Goal: Task Accomplishment & Management: Use online tool/utility

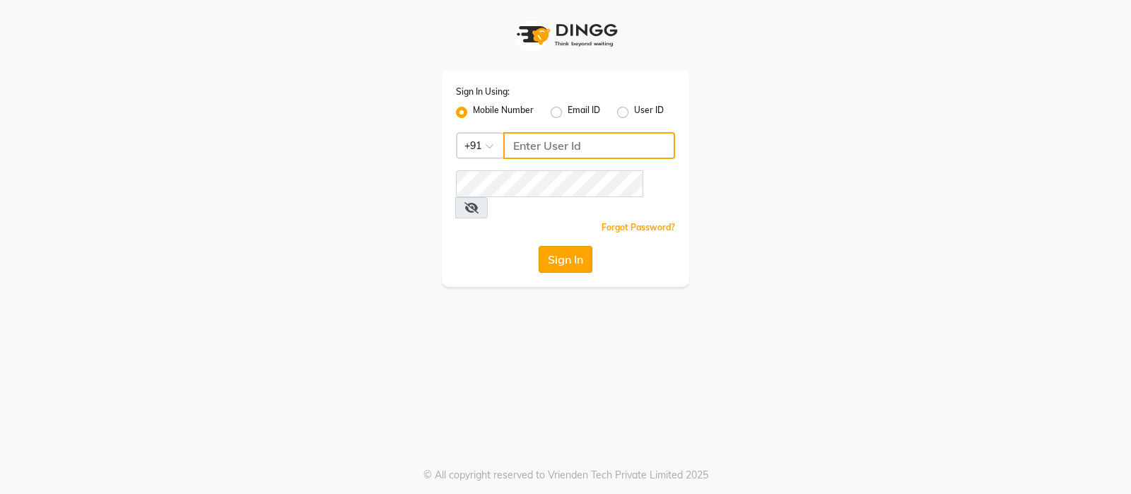
type input "9696966163"
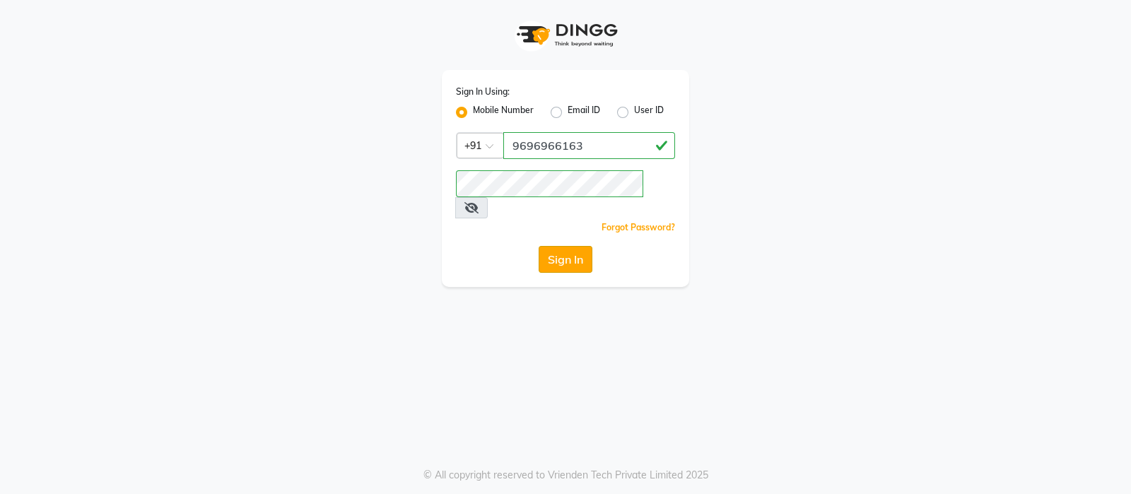
click at [557, 246] on button "Sign In" at bounding box center [566, 259] width 54 height 27
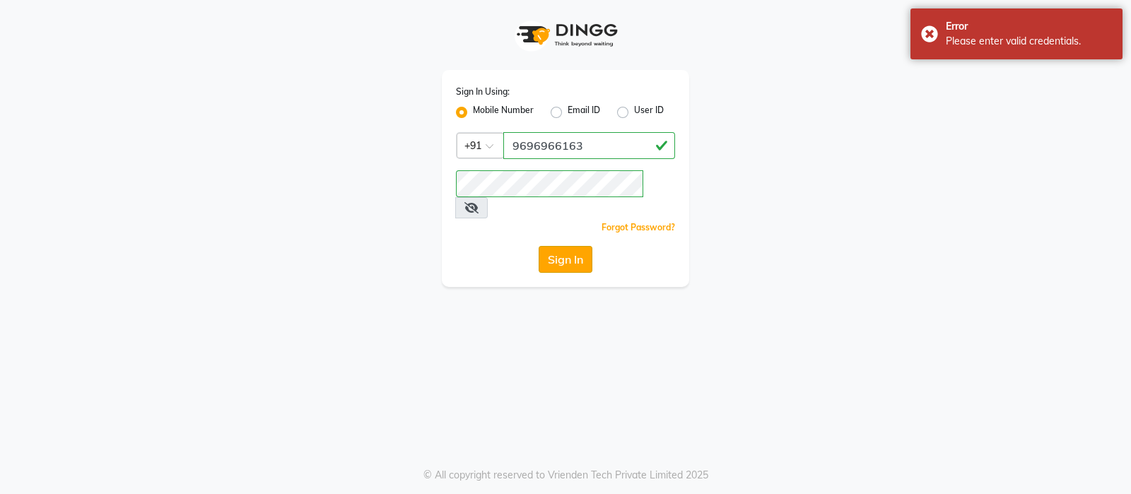
click at [557, 246] on button "Sign In" at bounding box center [566, 259] width 54 height 27
click at [479, 202] on icon at bounding box center [472, 207] width 14 height 11
click at [561, 246] on button "Sign In" at bounding box center [566, 259] width 54 height 27
click at [561, 246] on div "Sign In" at bounding box center [565, 259] width 219 height 27
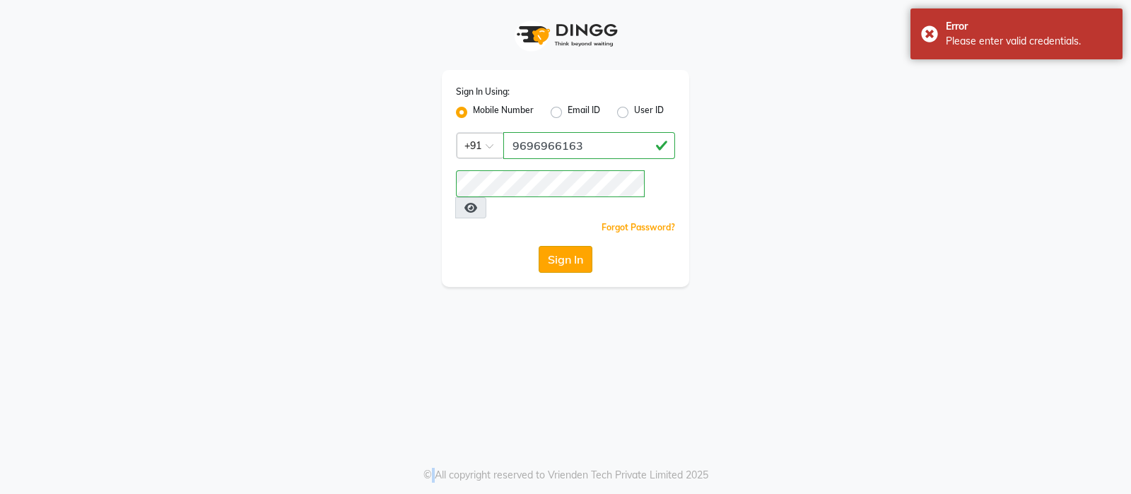
click at [561, 246] on button "Sign In" at bounding box center [566, 259] width 54 height 27
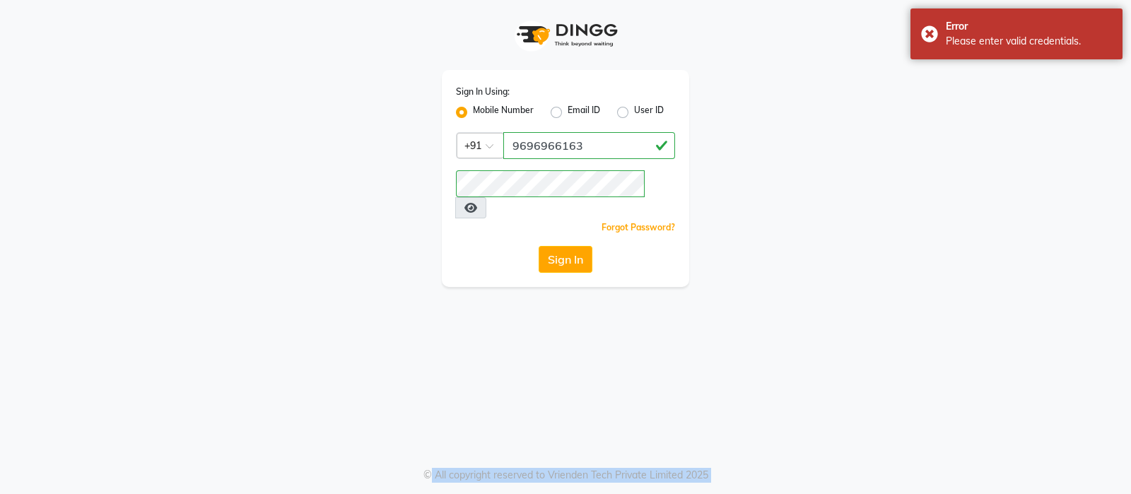
click at [561, 246] on div "Sign In" at bounding box center [565, 259] width 219 height 27
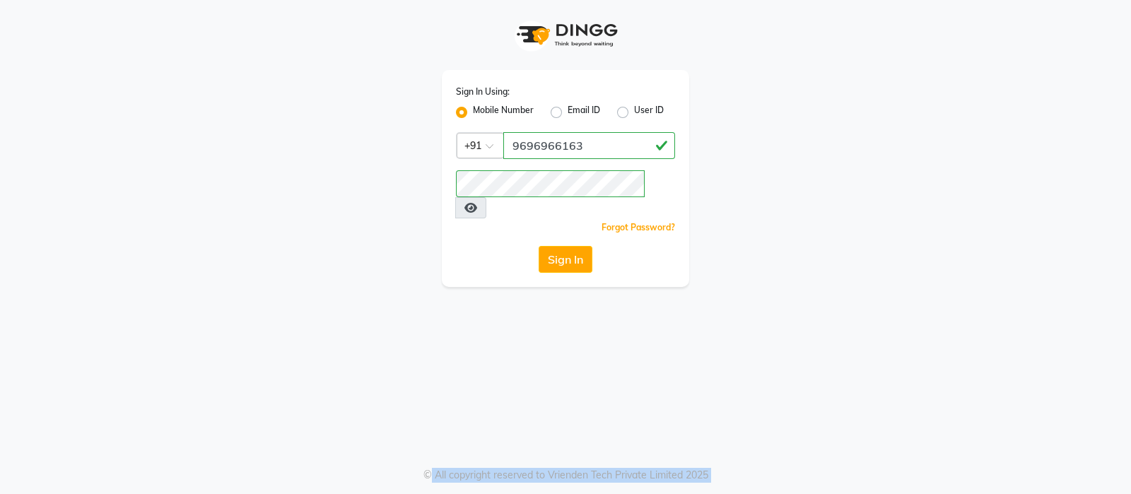
click at [561, 246] on button "Sign In" at bounding box center [566, 259] width 54 height 27
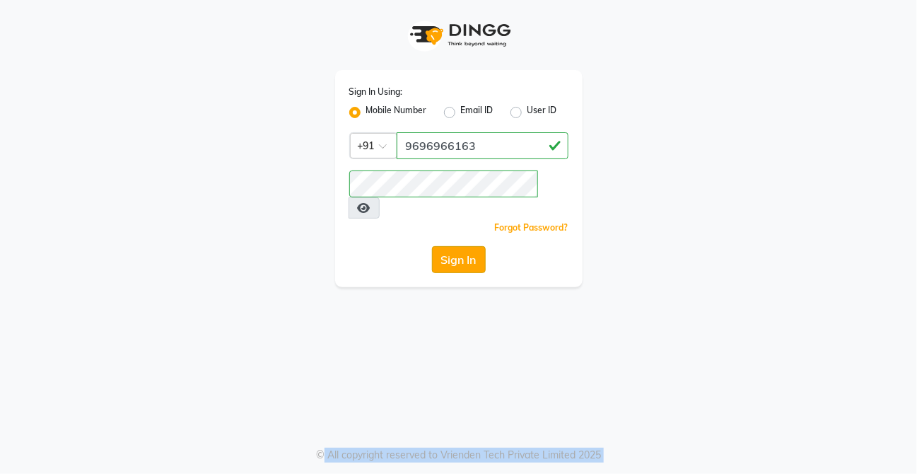
click at [467, 246] on button "Sign In" at bounding box center [459, 259] width 54 height 27
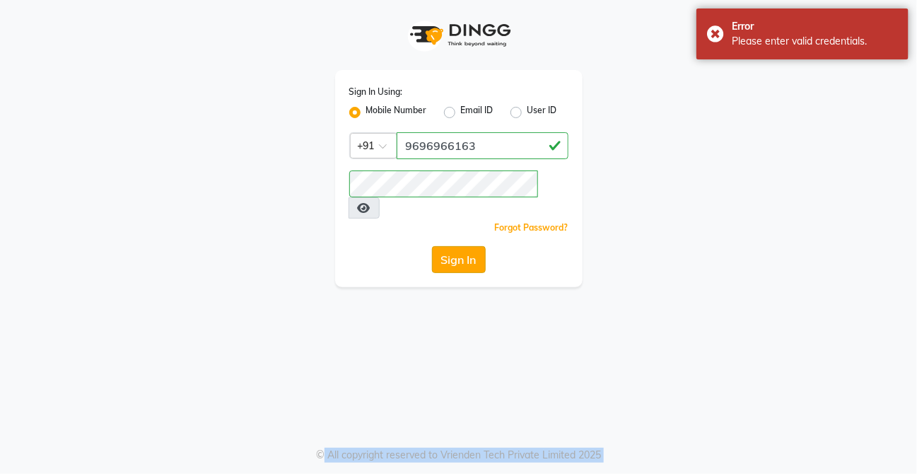
click at [467, 246] on button "Sign In" at bounding box center [459, 259] width 54 height 27
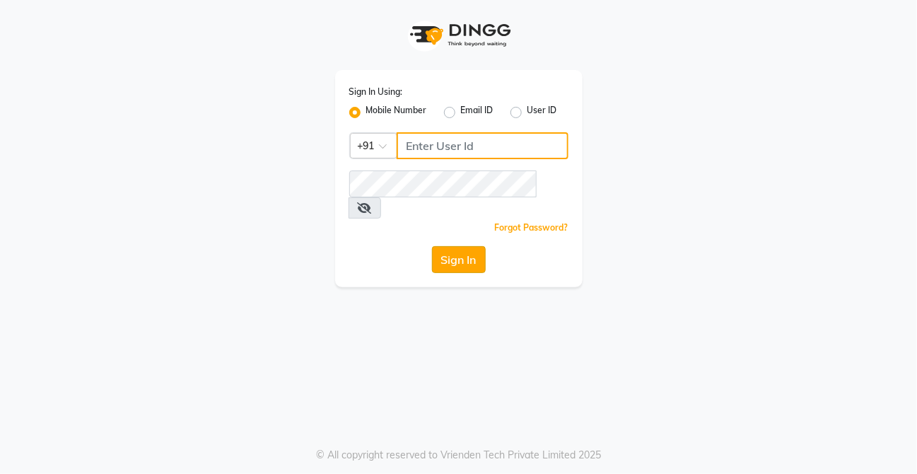
type input "9696966163"
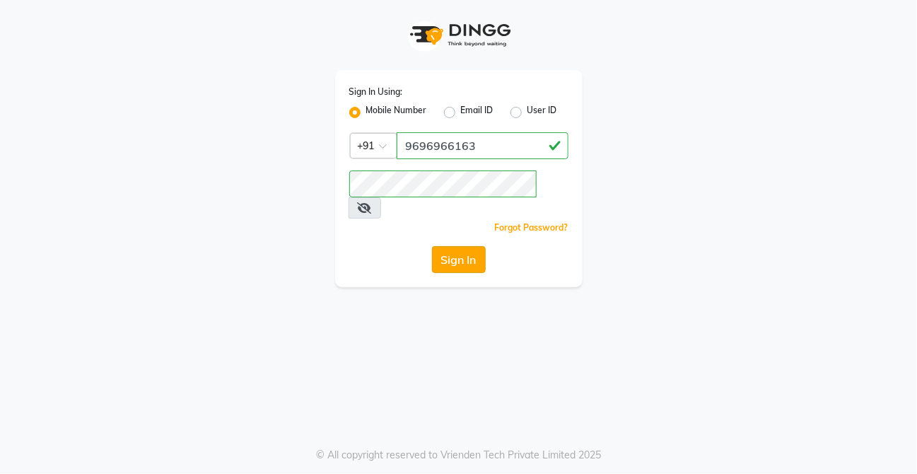
click at [457, 246] on button "Sign In" at bounding box center [459, 259] width 54 height 27
click at [456, 248] on button "Sign In" at bounding box center [459, 259] width 54 height 27
drag, startPoint x: 412, startPoint y: 327, endPoint x: 773, endPoint y: 298, distance: 362.6
click at [773, 298] on div "Sign In Using: Mobile Number Email ID User ID Country Code × [PHONE_NUMBER] Rem…" at bounding box center [458, 237] width 917 height 474
click at [372, 202] on icon at bounding box center [365, 207] width 14 height 11
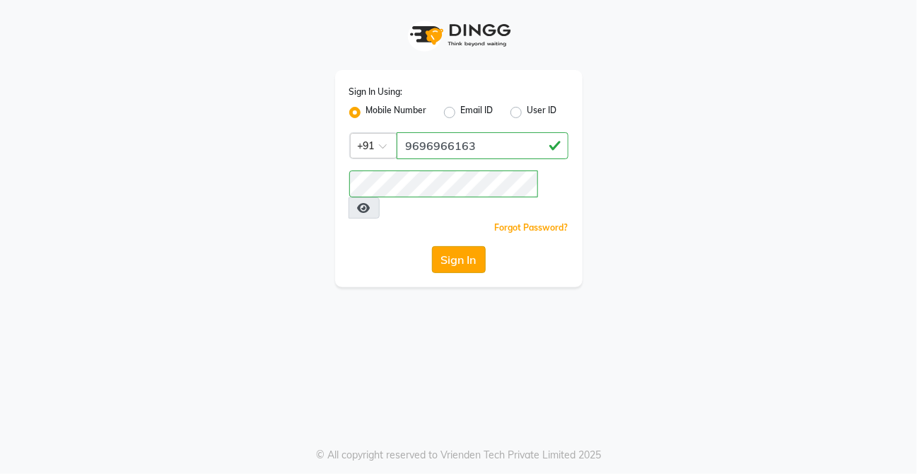
click at [456, 246] on button "Sign In" at bounding box center [459, 259] width 54 height 27
click at [432, 246] on button "Sign In" at bounding box center [459, 259] width 54 height 27
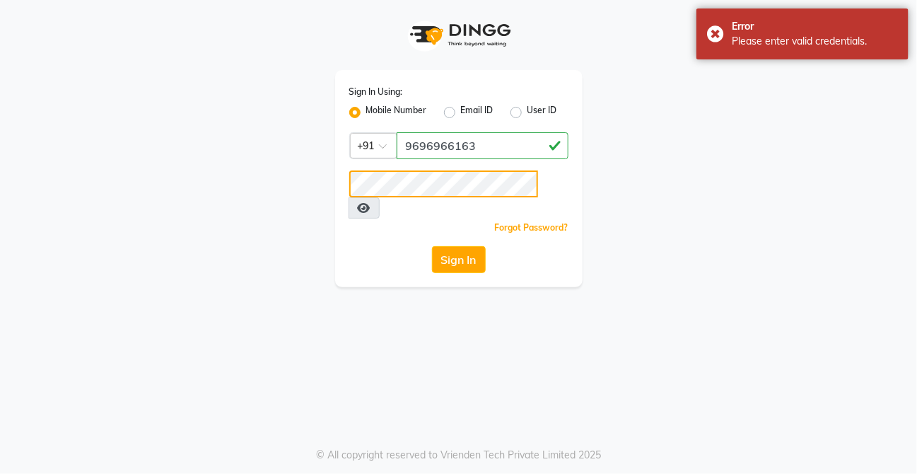
click at [432, 246] on button "Sign In" at bounding box center [459, 259] width 54 height 27
click at [714, 313] on div "Sign In Using: Mobile Number Email ID User ID Country Code × [PHONE_NUMBER] Rem…" at bounding box center [458, 237] width 917 height 474
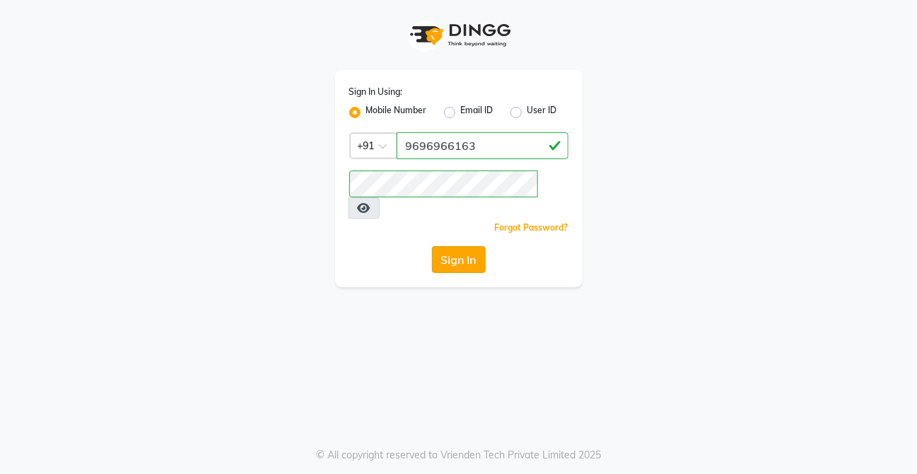
click at [450, 246] on button "Sign In" at bounding box center [459, 259] width 54 height 27
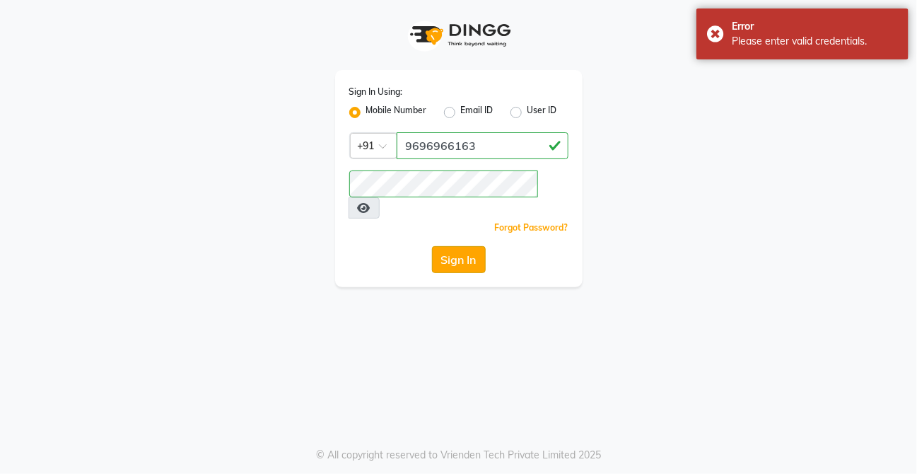
click at [450, 246] on button "Sign In" at bounding box center [459, 259] width 54 height 27
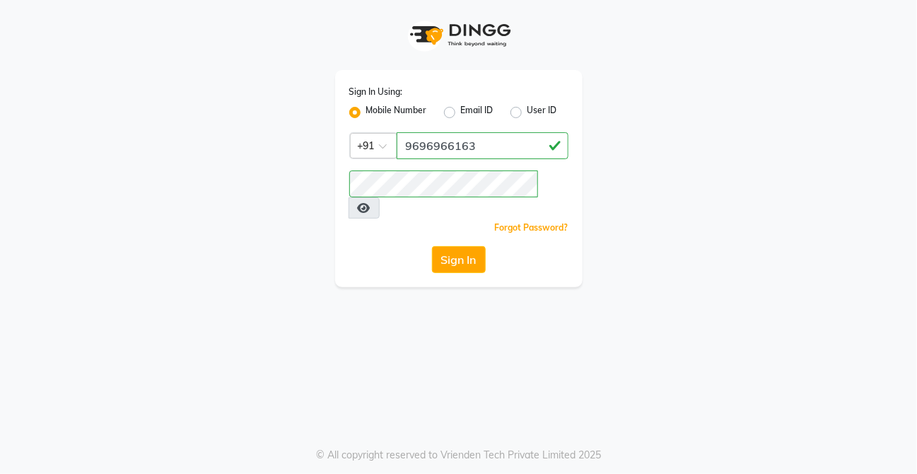
click at [371, 202] on icon at bounding box center [364, 207] width 13 height 11
click at [460, 246] on button "Sign In" at bounding box center [459, 259] width 54 height 27
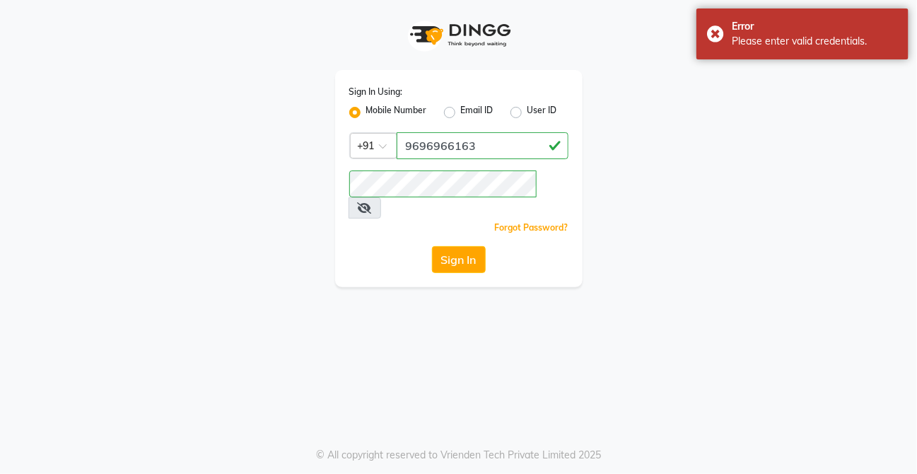
click at [381, 197] on span at bounding box center [365, 207] width 33 height 21
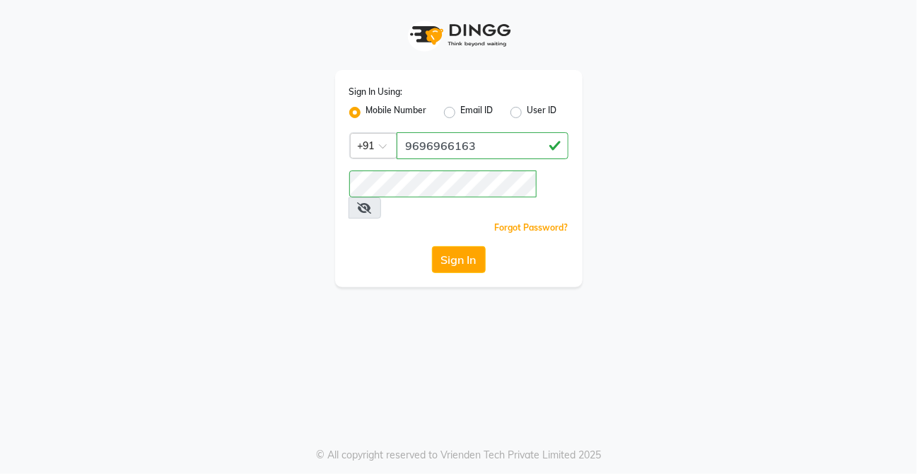
click at [381, 197] on span at bounding box center [365, 207] width 33 height 21
click at [372, 202] on icon at bounding box center [365, 207] width 14 height 11
click at [728, 324] on div "Sign In Using: Mobile Number Email ID User ID Country Code × [PHONE_NUMBER] Rem…" at bounding box center [458, 237] width 917 height 474
click at [588, 402] on div "Sign In Using: Mobile Number Email ID User ID Country Code × [PHONE_NUMBER] Rem…" at bounding box center [458, 237] width 917 height 474
click at [451, 246] on button "Sign In" at bounding box center [459, 259] width 54 height 27
